Goal: Information Seeking & Learning: Learn about a topic

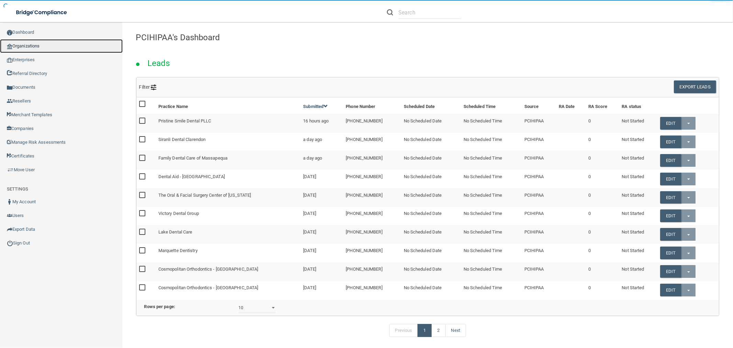
drag, startPoint x: 63, startPoint y: 47, endPoint x: 101, endPoint y: 48, distance: 37.5
click at [63, 47] on link "Organizations" at bounding box center [61, 46] width 123 height 14
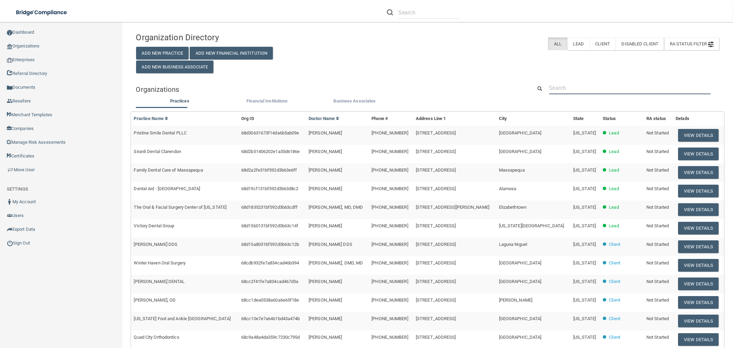
click at [612, 84] on input "text" at bounding box center [629, 87] width 161 height 13
paste input "[PERSON_NAME][EMAIL_ADDRESS][DOMAIN_NAME]"
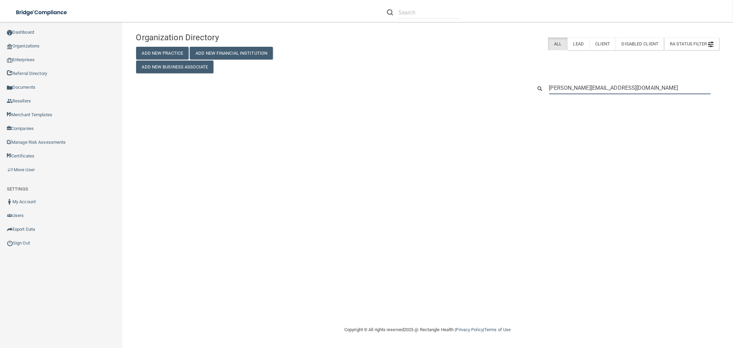
type input "[PERSON_NAME][EMAIL_ADDRESS][DOMAIN_NAME]"
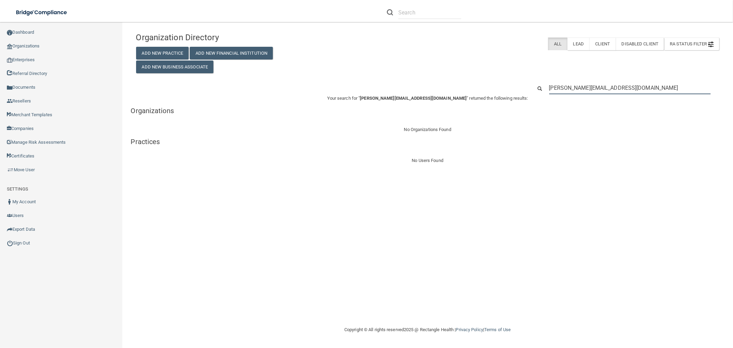
click at [629, 90] on input "[PERSON_NAME][EMAIL_ADDRESS][DOMAIN_NAME]" at bounding box center [629, 87] width 161 height 13
click at [629, 90] on input "kristy@pedsofok.com" at bounding box center [629, 87] width 161 height 13
paste input "(918) 283-4660"
type input "(918) 283-4660"
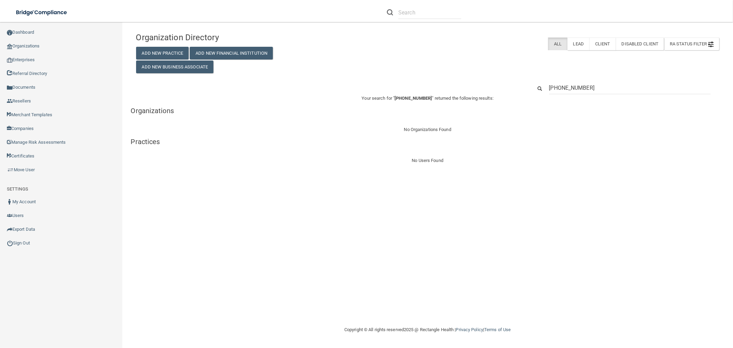
click at [582, 81] on div "Organization Directory Add New Practice Add New Financial Institution Add New B…" at bounding box center [427, 97] width 583 height 136
click at [582, 81] on input "(918) 283-4660" at bounding box center [629, 87] width 161 height 13
click at [582, 82] on input "(918) 283-4660" at bounding box center [629, 87] width 161 height 13
paste input "tfarmer@pedsofok.com"
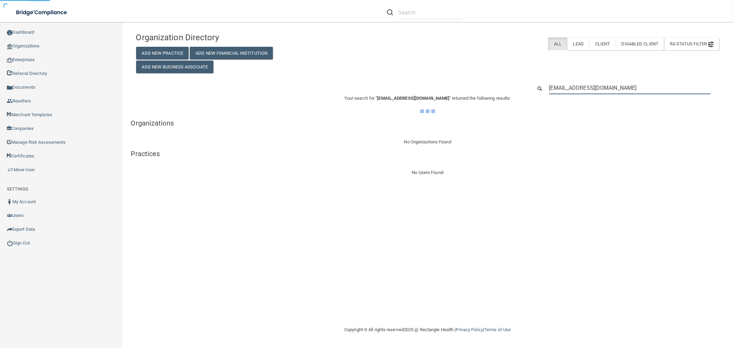
type input "tfarmer@pedsofok.com"
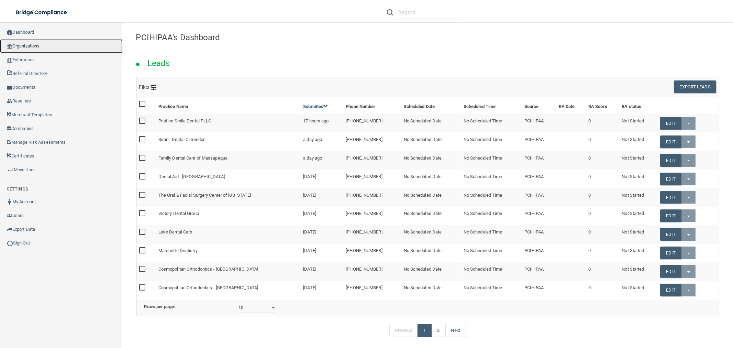
click at [60, 47] on link "Organizations" at bounding box center [61, 46] width 123 height 14
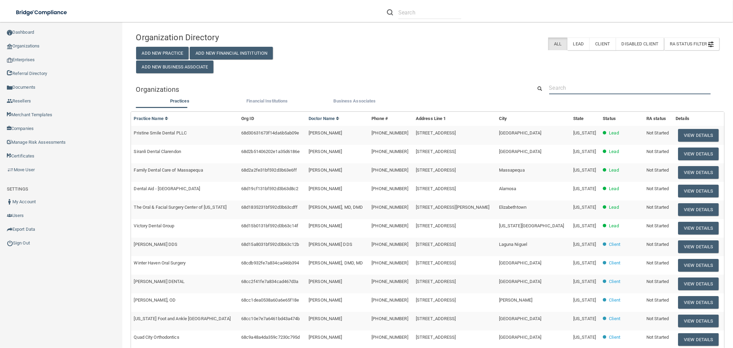
click at [601, 87] on input "text" at bounding box center [629, 87] width 161 height 13
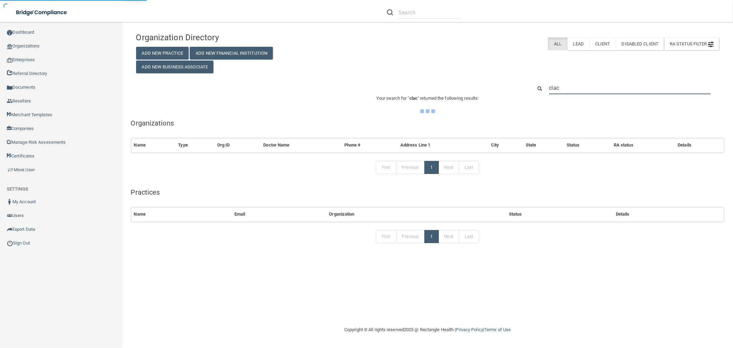
type input "clacy"
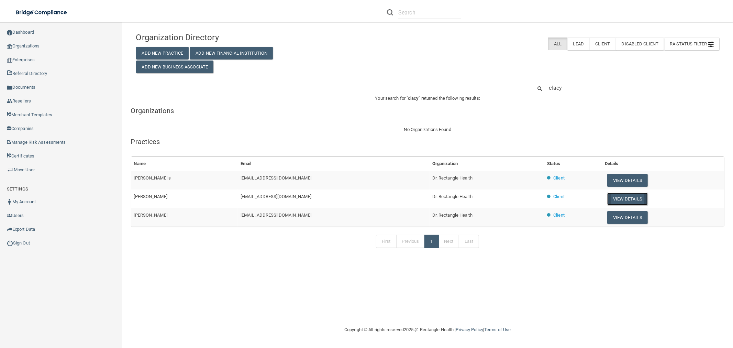
click at [617, 196] on button "View Details" at bounding box center [627, 198] width 41 height 13
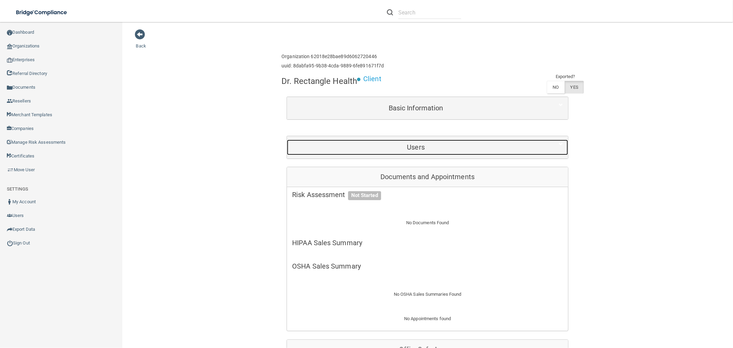
click at [483, 149] on h5 "Users" at bounding box center [415, 147] width 247 height 8
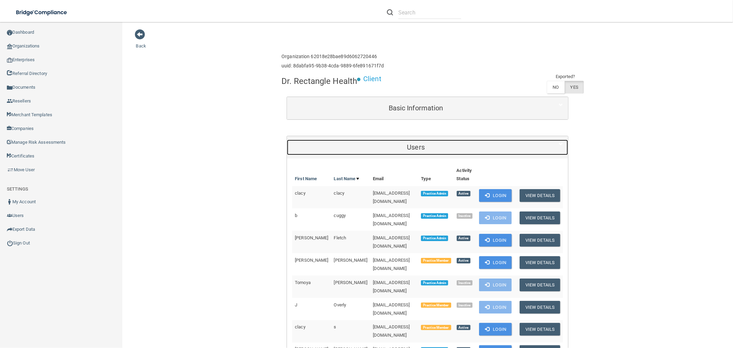
scroll to position [153, 0]
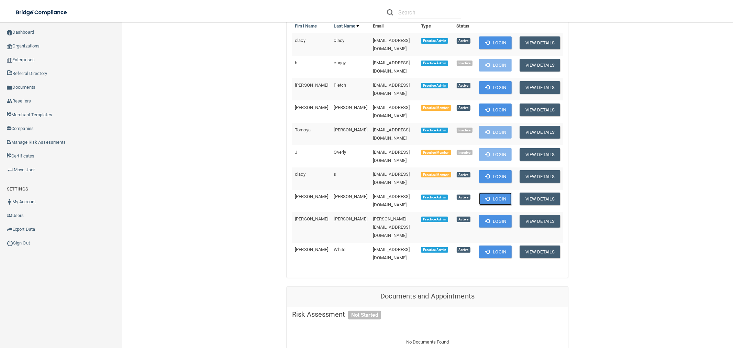
click at [494, 192] on button "Login" at bounding box center [495, 198] width 33 height 13
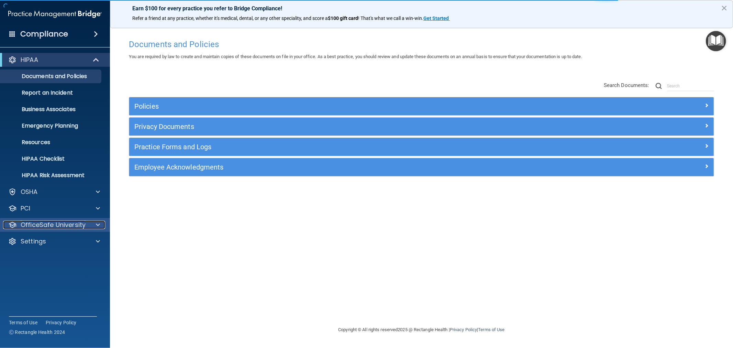
click at [53, 221] on p "OfficeSafe University" at bounding box center [53, 225] width 65 height 8
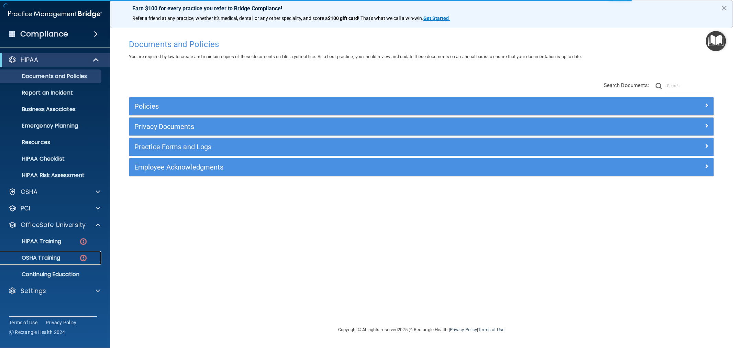
click at [32, 256] on p "OSHA Training" at bounding box center [32, 257] width 56 height 7
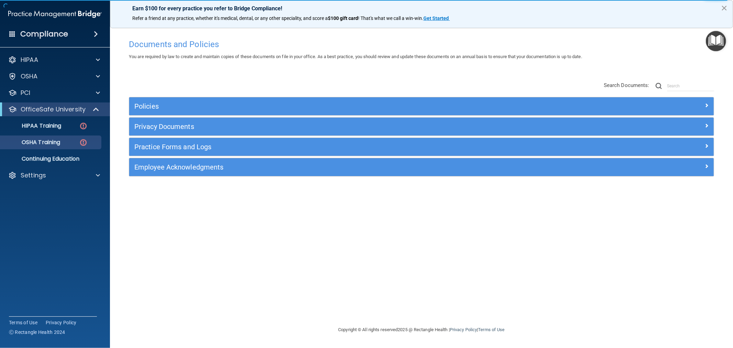
click at [725, 8] on button "×" at bounding box center [724, 7] width 7 height 11
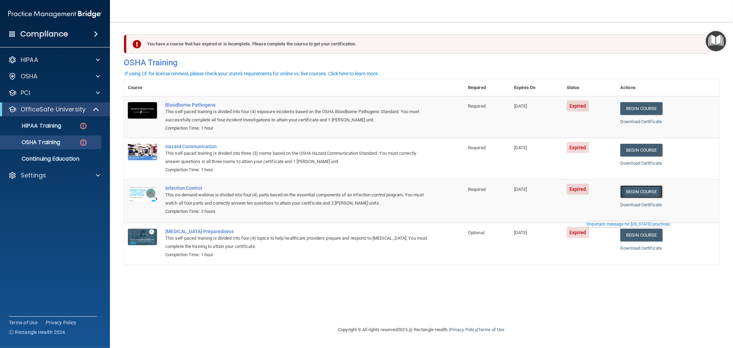
click at [646, 192] on link "Begin Course" at bounding box center [641, 191] width 42 height 13
click at [50, 178] on div "Settings" at bounding box center [45, 175] width 85 height 8
click at [34, 244] on p "Sign Out" at bounding box center [51, 241] width 94 height 7
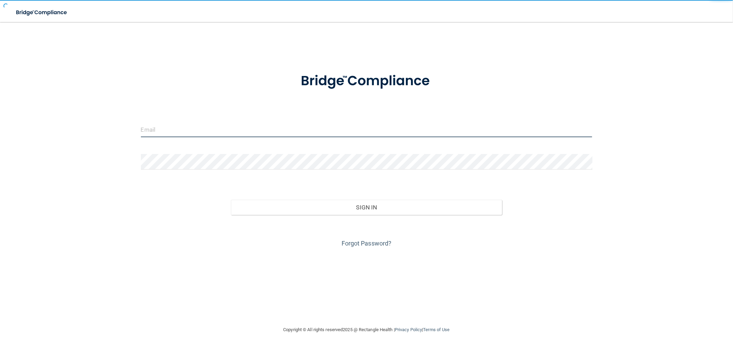
type input "clacys@pcihipaa.com"
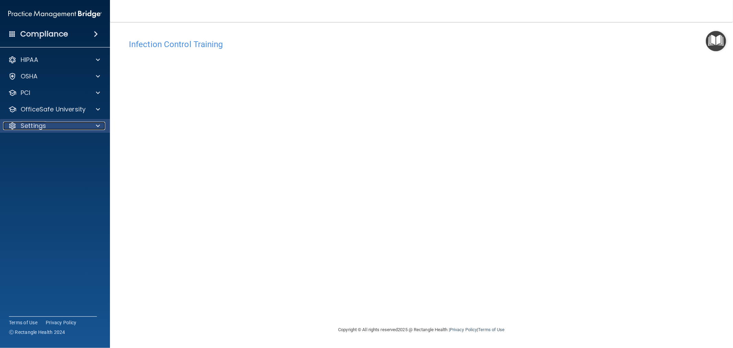
click at [49, 122] on div "Settings" at bounding box center [45, 126] width 85 height 8
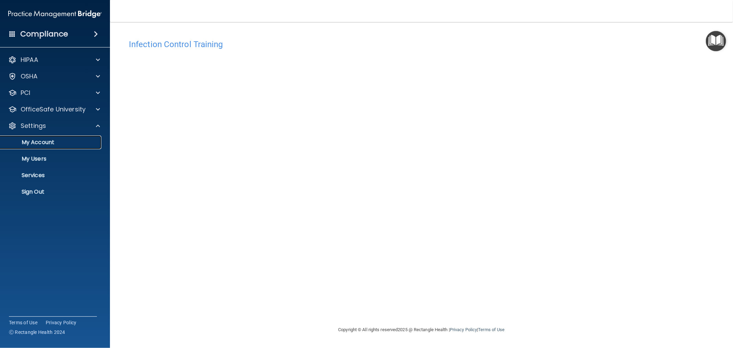
click at [40, 138] on link "My Account" at bounding box center [47, 142] width 108 height 14
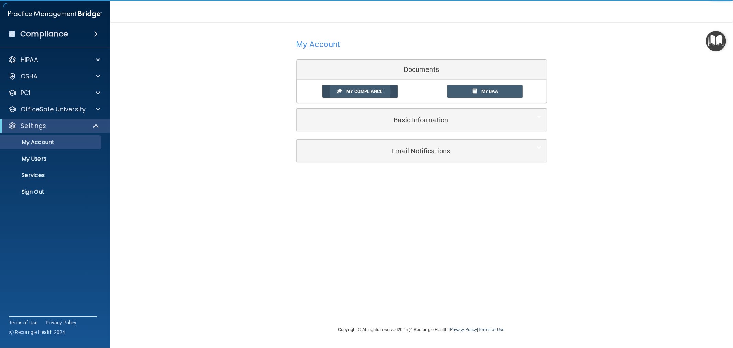
click at [352, 93] on span "My Compliance" at bounding box center [364, 91] width 36 height 5
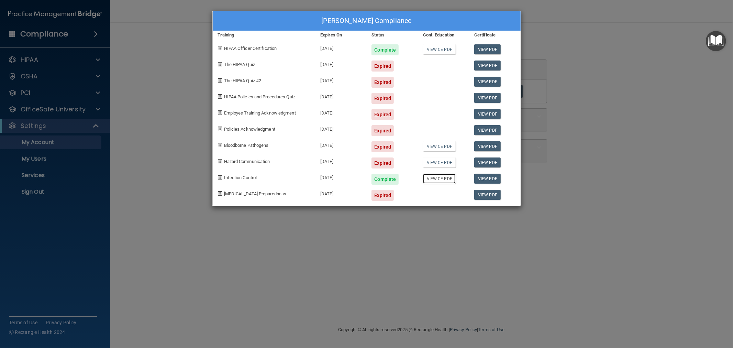
click at [424, 177] on link "View CE PDF" at bounding box center [439, 179] width 33 height 10
click at [489, 178] on link "View PDF" at bounding box center [487, 179] width 26 height 10
drag, startPoint x: 62, startPoint y: 287, endPoint x: 61, endPoint y: 226, distance: 61.5
click at [62, 285] on div "[PERSON_NAME] Compliance Training Expires On Status Cont. Education Certificate…" at bounding box center [366, 174] width 733 height 348
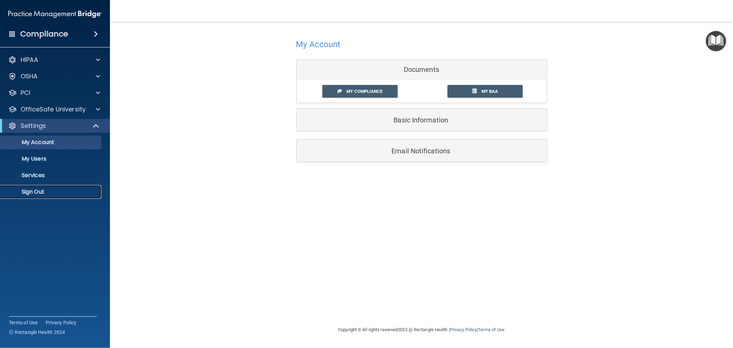
click at [38, 194] on p "Sign Out" at bounding box center [51, 191] width 94 height 7
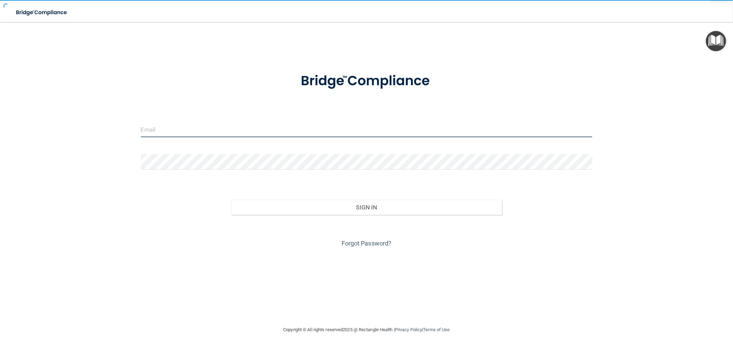
type input "[EMAIL_ADDRESS][DOMAIN_NAME]"
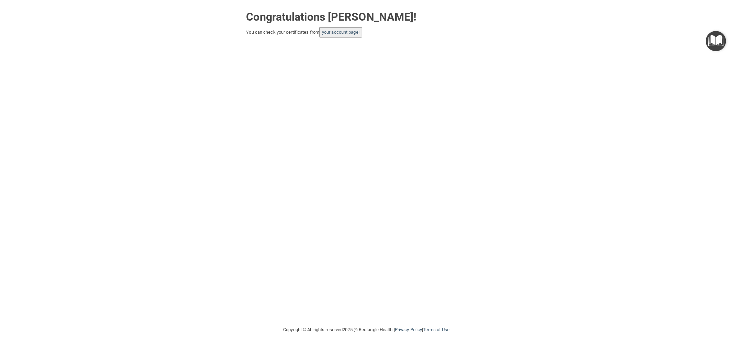
click at [360, 27] on button "your account page!" at bounding box center [340, 32] width 43 height 10
click at [349, 34] on link "your account page!" at bounding box center [340, 32] width 37 height 5
